Goal: Task Accomplishment & Management: Use online tool/utility

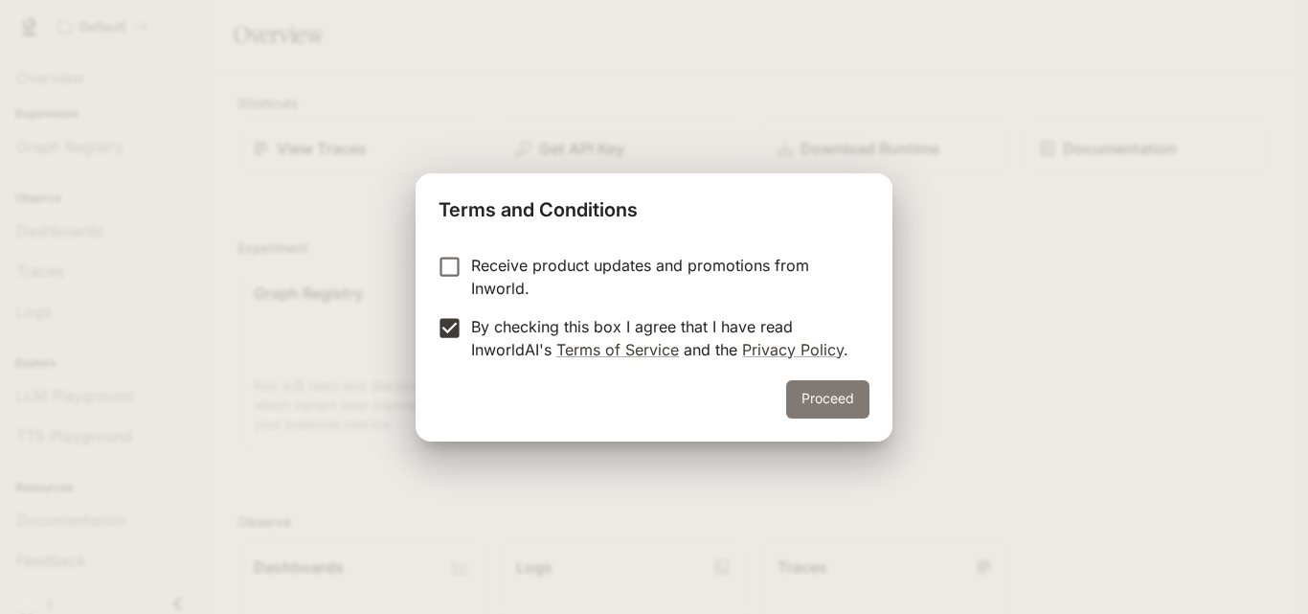
click at [832, 395] on button "Proceed" at bounding box center [827, 399] width 83 height 38
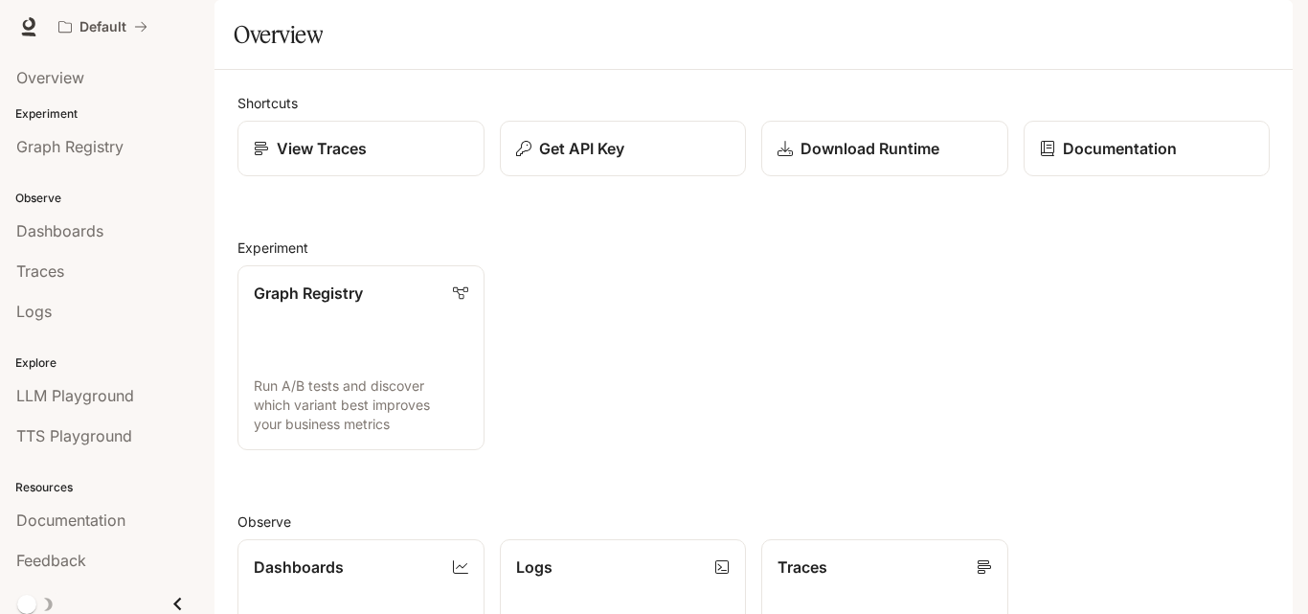
scroll to position [10, 0]
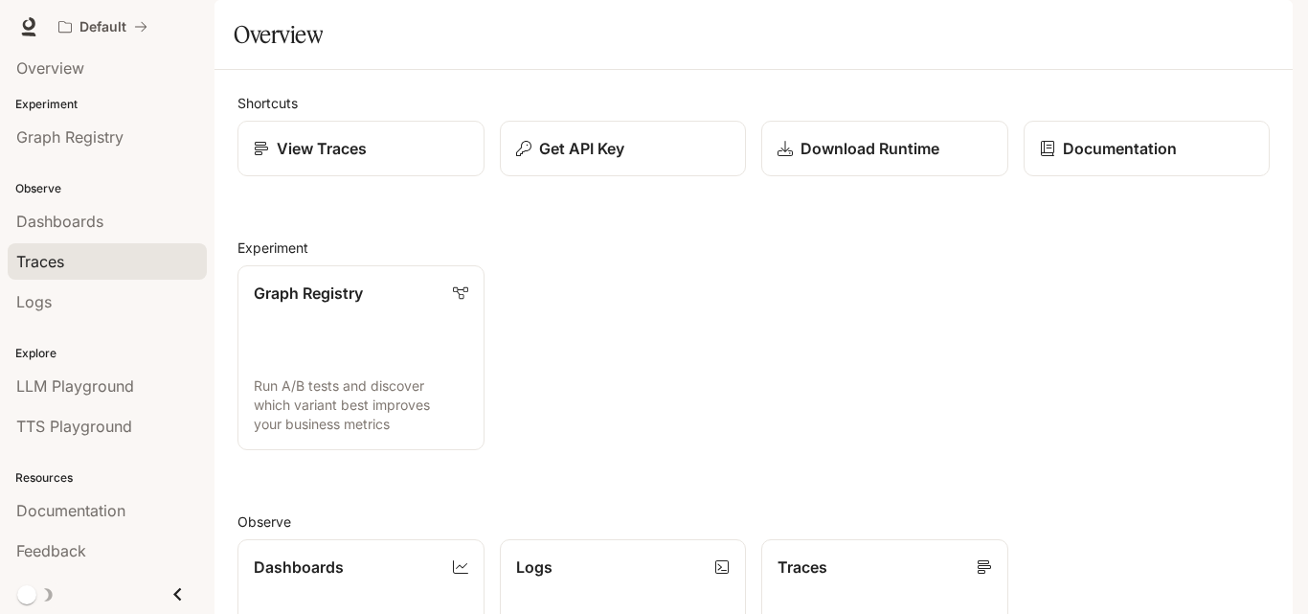
click at [71, 245] on link "Traces" at bounding box center [107, 261] width 199 height 36
